Goal: Information Seeking & Learning: Compare options

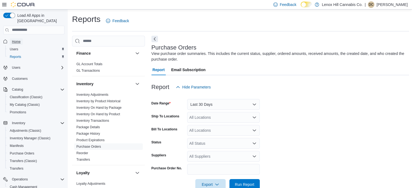
click at [21, 38] on link "Home" at bounding box center [16, 41] width 13 height 7
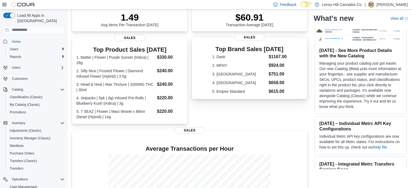
scroll to position [137, 0]
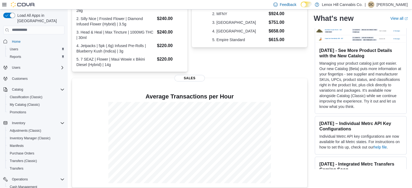
click at [4, 118] on div "Inventory Adjustments (Classic) Inventory Manager (Classic) Manifests Purchase …" at bounding box center [33, 145] width 61 height 55
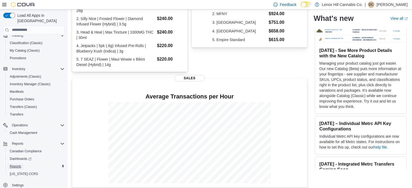
click at [11, 165] on span "Reports" at bounding box center [15, 167] width 11 height 4
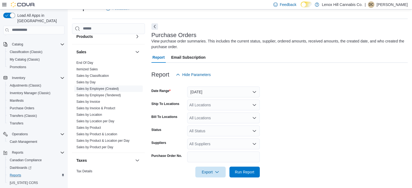
scroll to position [324, 0]
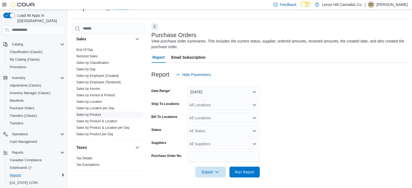
click at [94, 116] on span "Sales by Product" at bounding box center [108, 115] width 69 height 7
click at [93, 113] on link "Sales by Product" at bounding box center [88, 115] width 25 height 4
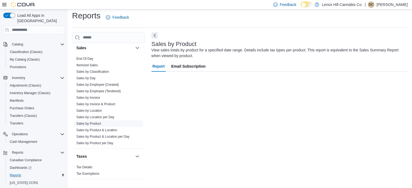
scroll to position [18, 0]
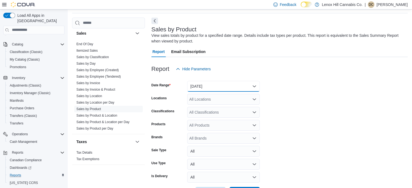
click at [228, 86] on button "Yesterday" at bounding box center [223, 86] width 73 height 11
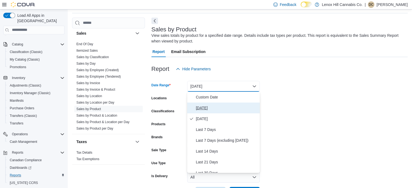
click at [208, 110] on span "Today" at bounding box center [227, 108] width 62 height 7
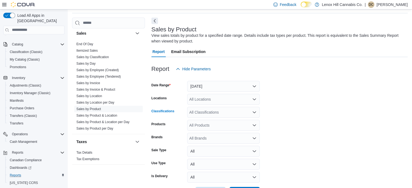
click at [205, 115] on div "All Classifications" at bounding box center [223, 112] width 73 height 11
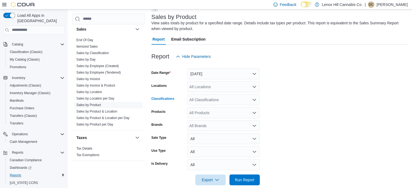
scroll to position [30, 0]
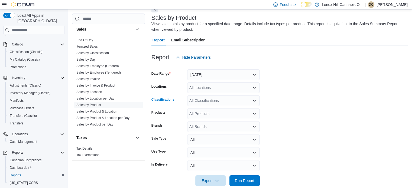
click at [207, 105] on div "All Classifications" at bounding box center [223, 100] width 73 height 11
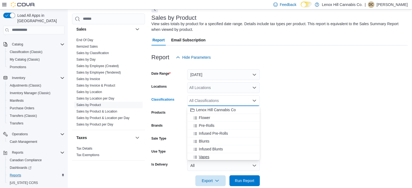
click at [201, 156] on span "Vapes" at bounding box center [204, 157] width 11 height 5
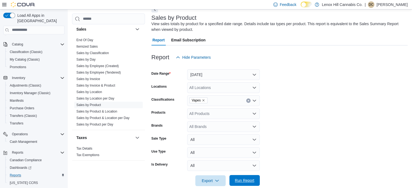
click at [242, 182] on span "Run Report" at bounding box center [245, 180] width 20 height 5
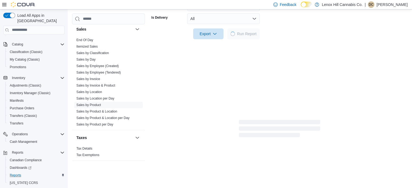
scroll to position [180, 0]
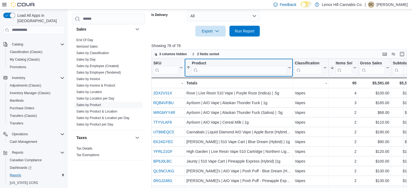
click at [225, 67] on input "search" at bounding box center [239, 70] width 95 height 9
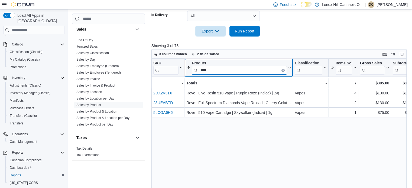
type input "****"
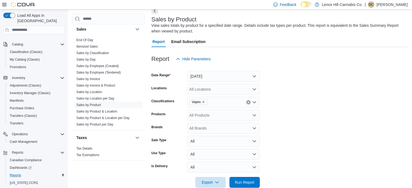
scroll to position [5, 0]
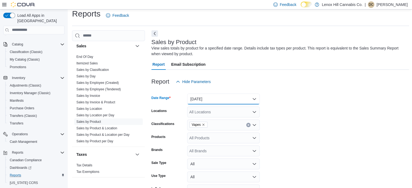
click at [202, 102] on button "Today" at bounding box center [223, 99] width 73 height 11
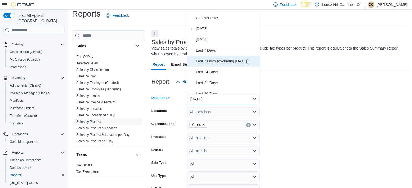
click at [201, 60] on span "Last 7 Days (excluding today)" at bounding box center [227, 61] width 62 height 7
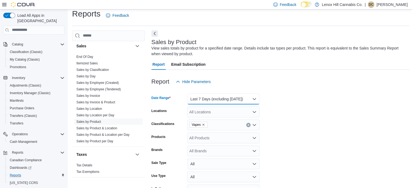
scroll to position [84, 0]
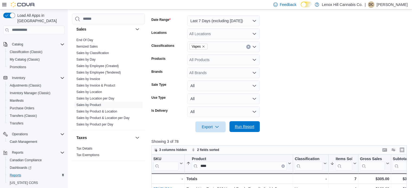
click at [250, 123] on span "Run Report" at bounding box center [245, 126] width 24 height 11
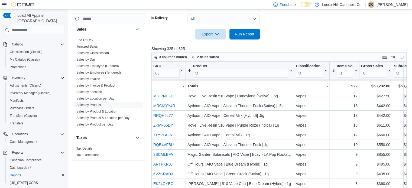
scroll to position [178, 0]
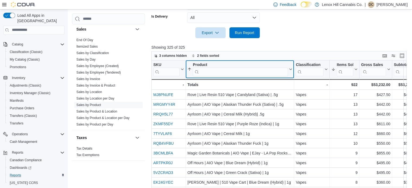
click at [212, 73] on input "search" at bounding box center [240, 71] width 95 height 9
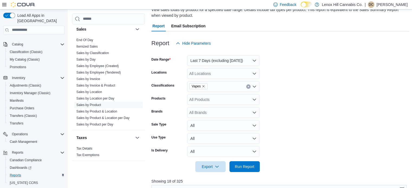
scroll to position [0, 0]
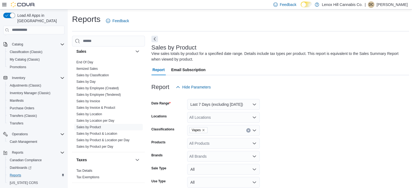
type input "******"
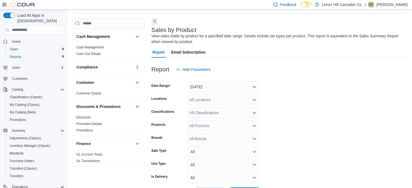
scroll to position [18, 0]
click at [198, 86] on button "[DATE]" at bounding box center [223, 86] width 73 height 11
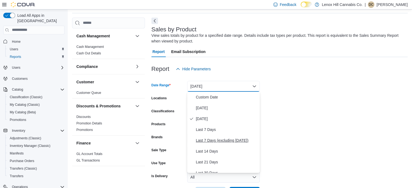
scroll to position [31, 0]
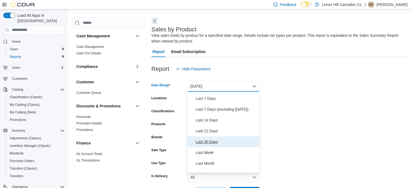
click at [198, 140] on span "Last 30 Days" at bounding box center [227, 142] width 62 height 7
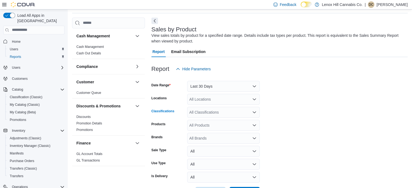
click at [202, 109] on div "All Classifications" at bounding box center [223, 112] width 73 height 11
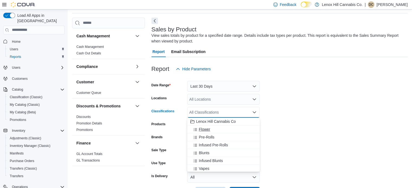
click at [204, 130] on span "Flower" at bounding box center [204, 129] width 11 height 5
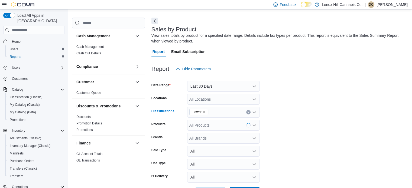
scroll to position [38, 0]
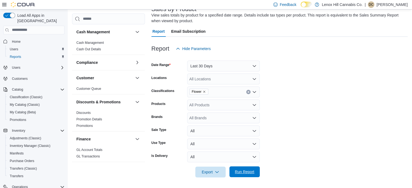
click at [242, 171] on span "Run Report" at bounding box center [245, 171] width 20 height 5
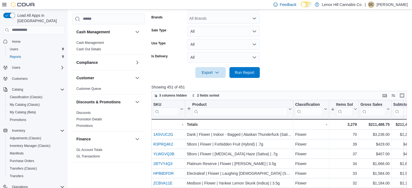
scroll to position [140, 0]
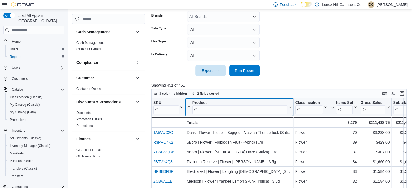
click at [231, 108] on input "search" at bounding box center [239, 109] width 95 height 9
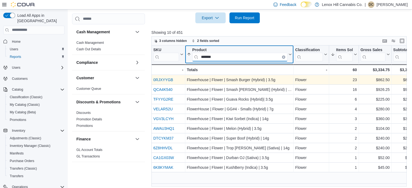
scroll to position [196, 0]
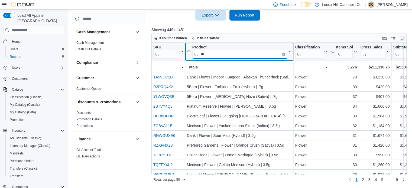
type input "*"
click at [224, 52] on input "search" at bounding box center [239, 54] width 95 height 9
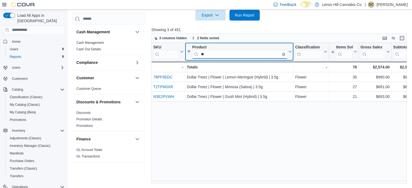
type input "*"
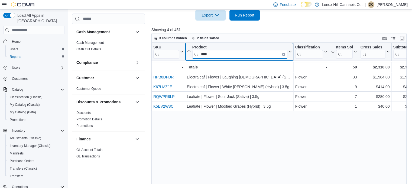
click at [224, 52] on input "****" at bounding box center [239, 54] width 95 height 9
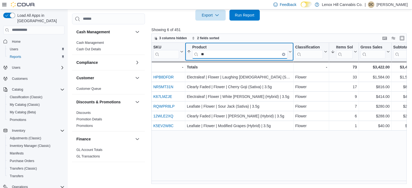
type input "*"
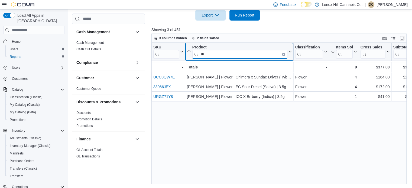
type input "*"
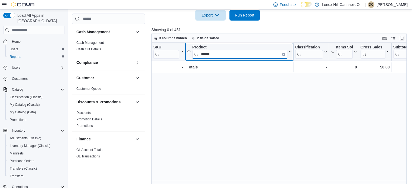
click at [209, 53] on input "******" at bounding box center [239, 54] width 95 height 9
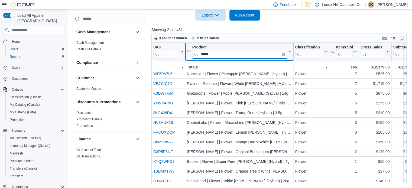
scroll to position [0, 0]
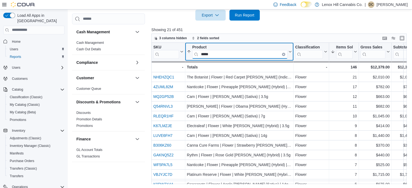
click at [220, 52] on input "*****" at bounding box center [239, 54] width 95 height 9
type input "*"
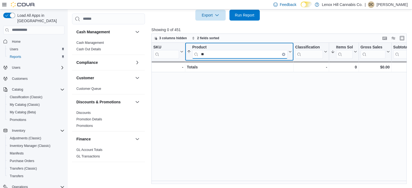
type input "*"
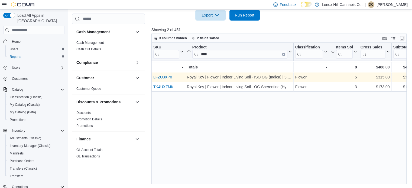
click at [163, 78] on link "LFZU3XP0" at bounding box center [162, 77] width 19 height 4
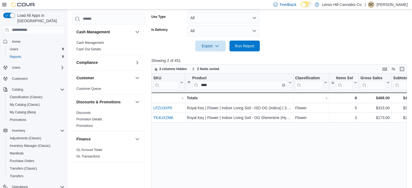
scroll to position [165, 0]
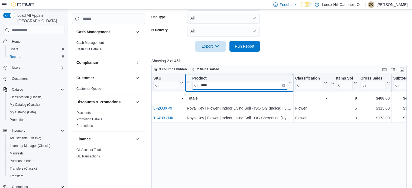
click at [220, 86] on input "****" at bounding box center [239, 85] width 95 height 9
type input "*"
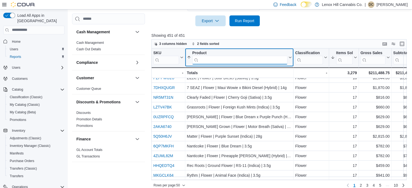
scroll to position [196, 0]
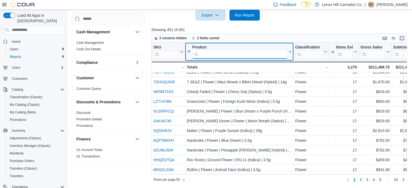
click at [223, 54] on input "search" at bounding box center [239, 54] width 95 height 9
click at [223, 54] on input "*" at bounding box center [239, 54] width 95 height 9
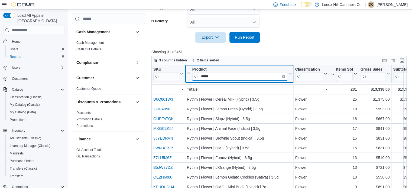
scroll to position [163, 0]
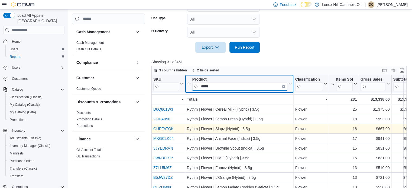
type input "*****"
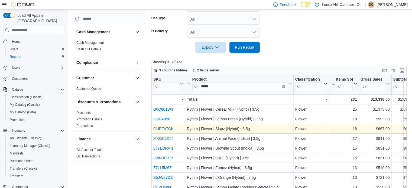
click at [158, 128] on link "GUPFATQK" at bounding box center [163, 129] width 20 height 4
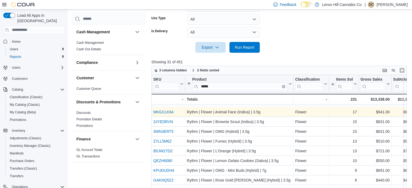
scroll to position [42, 0]
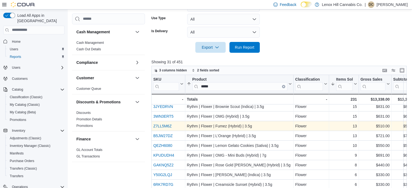
click at [160, 127] on link "Z7LL5M6Z" at bounding box center [162, 126] width 18 height 4
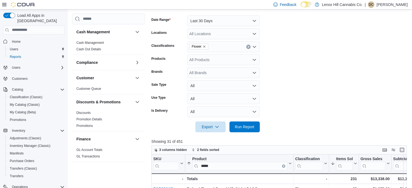
scroll to position [0, 0]
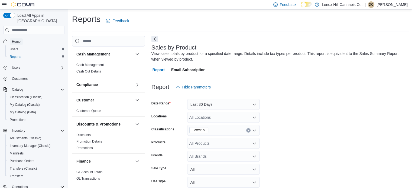
click at [15, 40] on span "Home" at bounding box center [16, 42] width 9 height 4
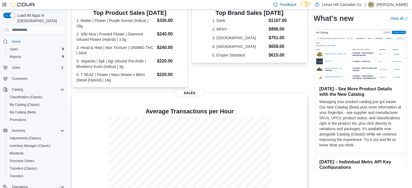
scroll to position [113, 0]
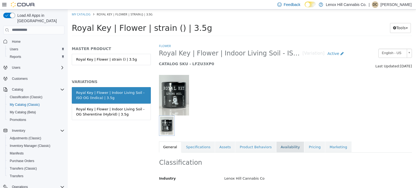
click at [278, 152] on link "Availability" at bounding box center [290, 147] width 28 height 11
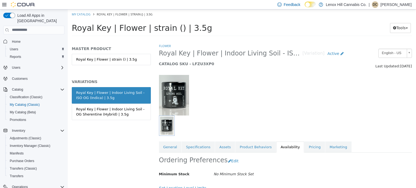
scroll to position [50, 0]
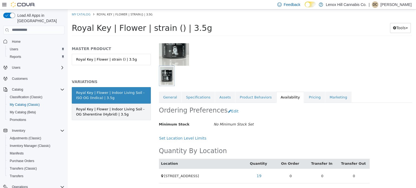
click at [97, 110] on div "Royal Key | Flower | Indoor Living Soil - OG Sherentine (Hybrid) | 3.5g" at bounding box center [111, 112] width 70 height 11
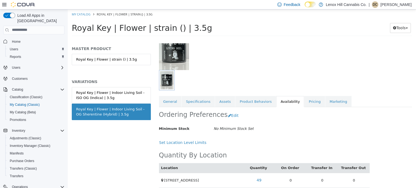
scroll to position [50, 0]
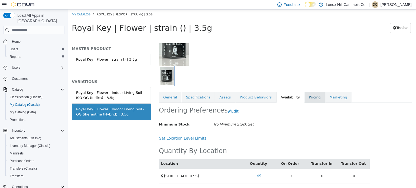
click at [305, 101] on link "Pricing" at bounding box center [315, 97] width 21 height 11
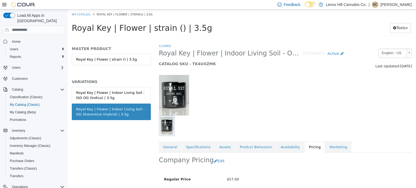
scroll to position [49, 0]
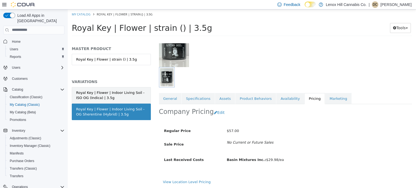
click at [95, 91] on div "Royal Key | Flower | Indoor Living Soil - ISO OG (Indica) | 3.5g" at bounding box center [111, 95] width 70 height 11
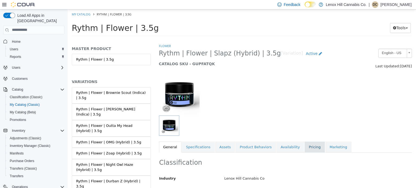
click at [306, 148] on link "Pricing" at bounding box center [315, 147] width 21 height 11
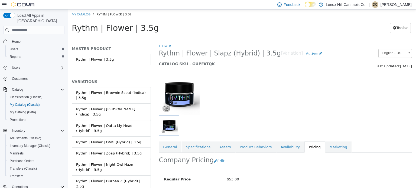
scroll to position [61, 0]
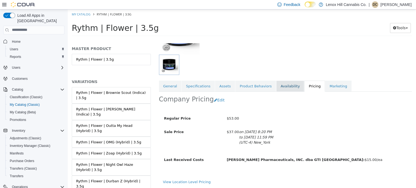
click at [276, 85] on link "Availability" at bounding box center [290, 86] width 28 height 11
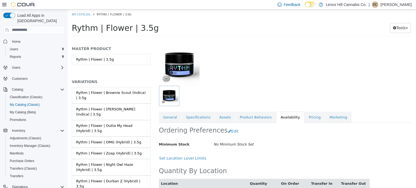
scroll to position [50, 0]
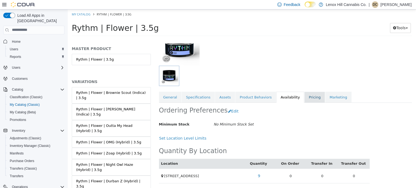
click at [305, 99] on link "Pricing" at bounding box center [315, 97] width 21 height 11
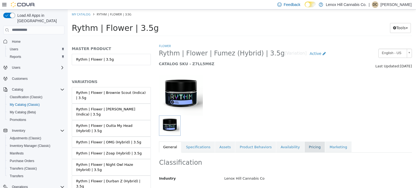
click at [305, 146] on link "Pricing" at bounding box center [315, 147] width 21 height 11
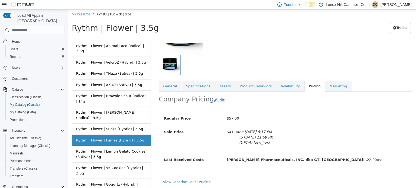
scroll to position [202, 0]
click at [355, 115] on div "$57.00" at bounding box center [317, 118] width 188 height 9
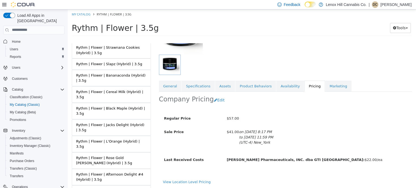
scroll to position [358, 0]
